Goal: Check status: Check status

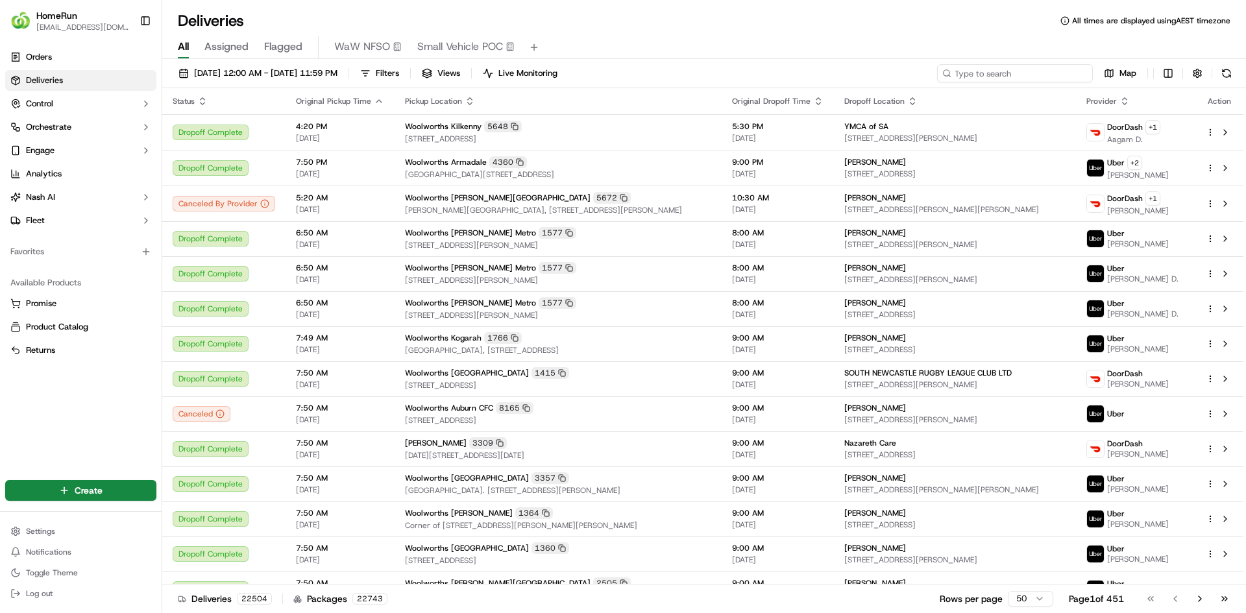
click at [1030, 79] on input at bounding box center [1015, 73] width 156 height 18
paste input "270129717"
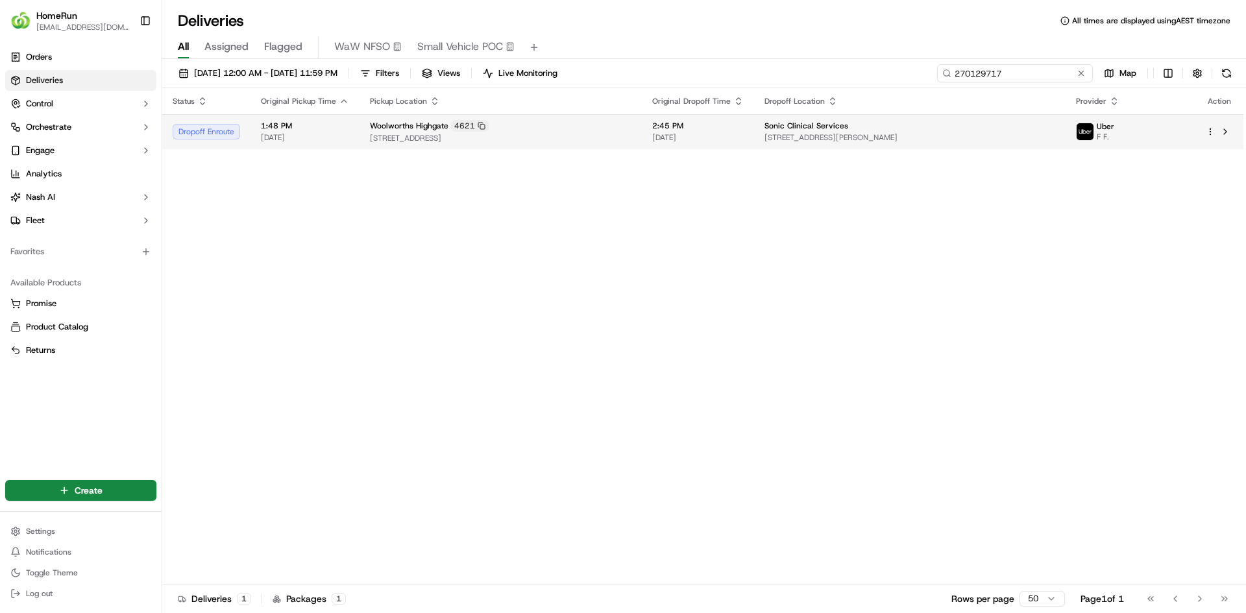
type input "270129717"
click at [544, 137] on span "[STREET_ADDRESS]" at bounding box center [500, 138] width 261 height 10
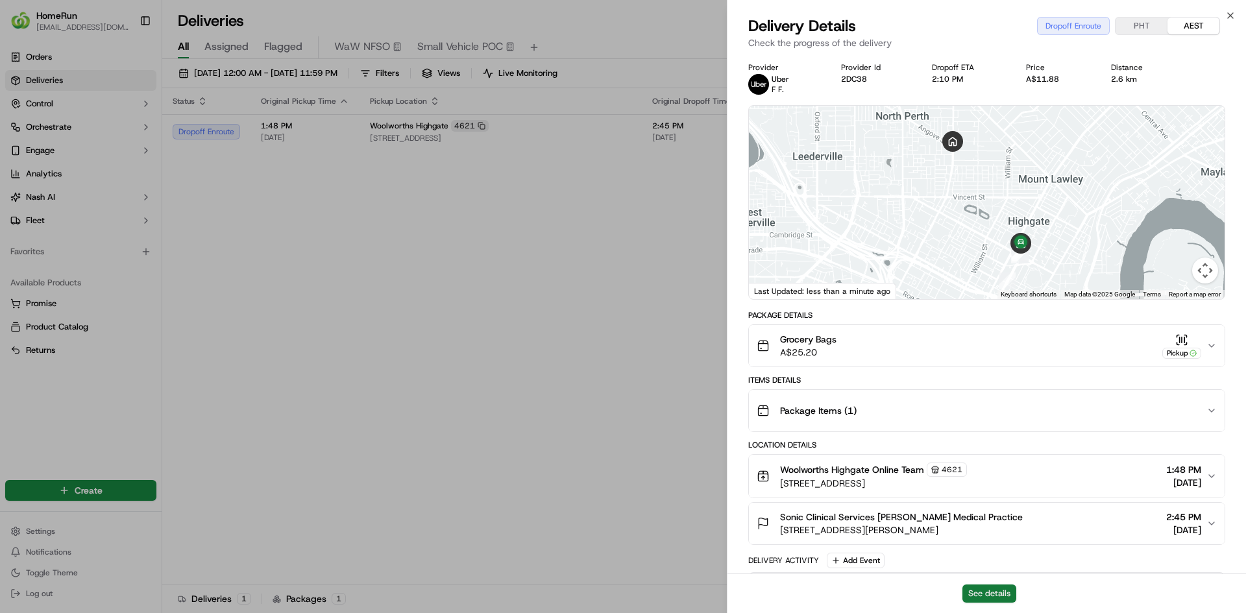
click at [983, 593] on button "See details" at bounding box center [989, 593] width 54 height 18
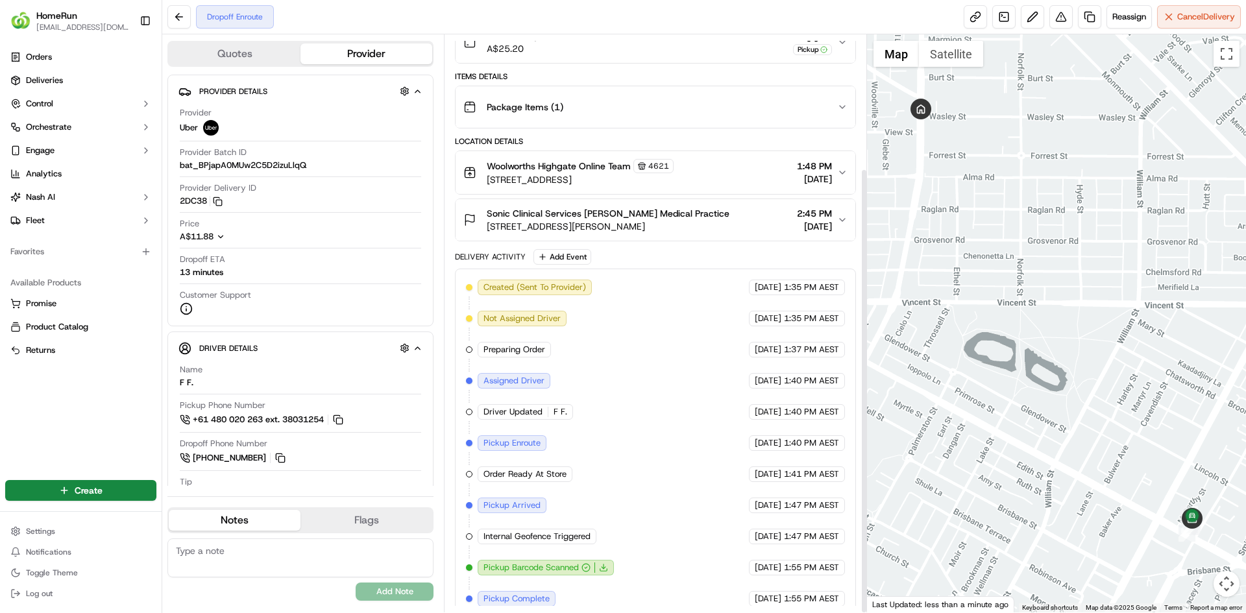
scroll to position [173, 0]
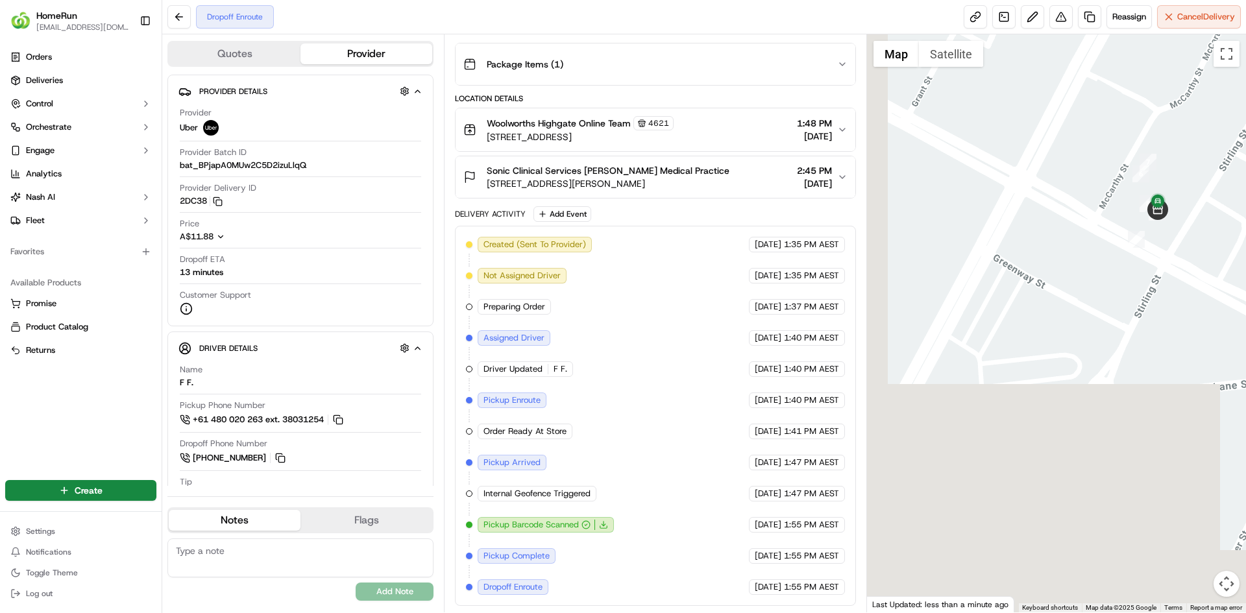
drag, startPoint x: 1043, startPoint y: 537, endPoint x: 1102, endPoint y: 264, distance: 279.4
click at [1102, 264] on div at bounding box center [1056, 323] width 379 height 578
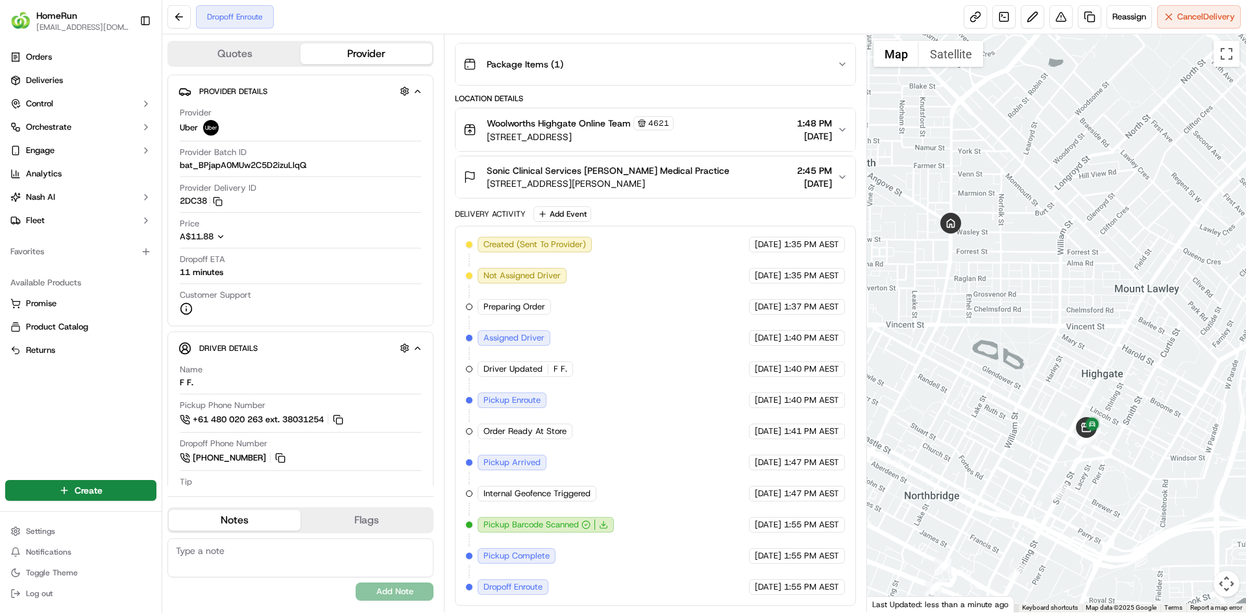
drag, startPoint x: 1005, startPoint y: 440, endPoint x: 1012, endPoint y: 391, distance: 49.2
click at [1012, 391] on div at bounding box center [1056, 323] width 379 height 578
